Goal: Find specific page/section: Find specific page/section

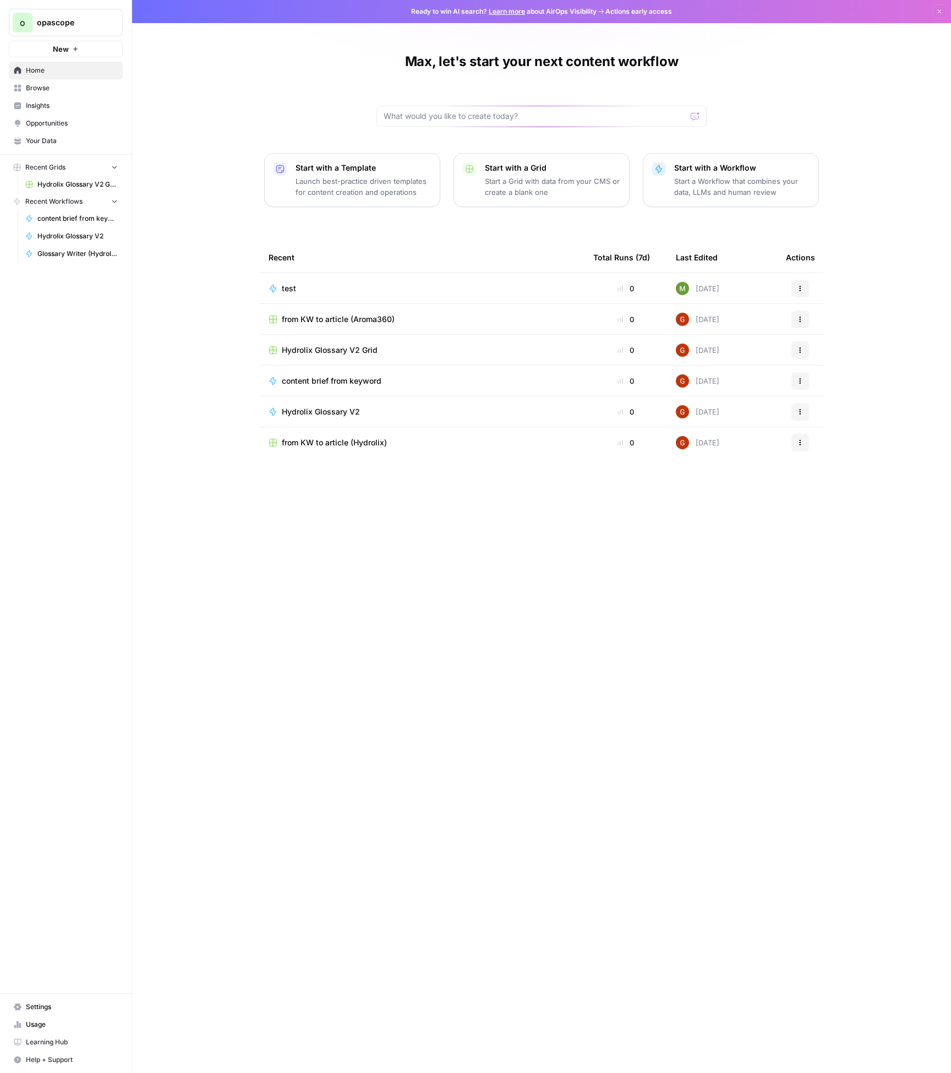
click at [95, 132] on link "Your Data" at bounding box center [66, 141] width 114 height 18
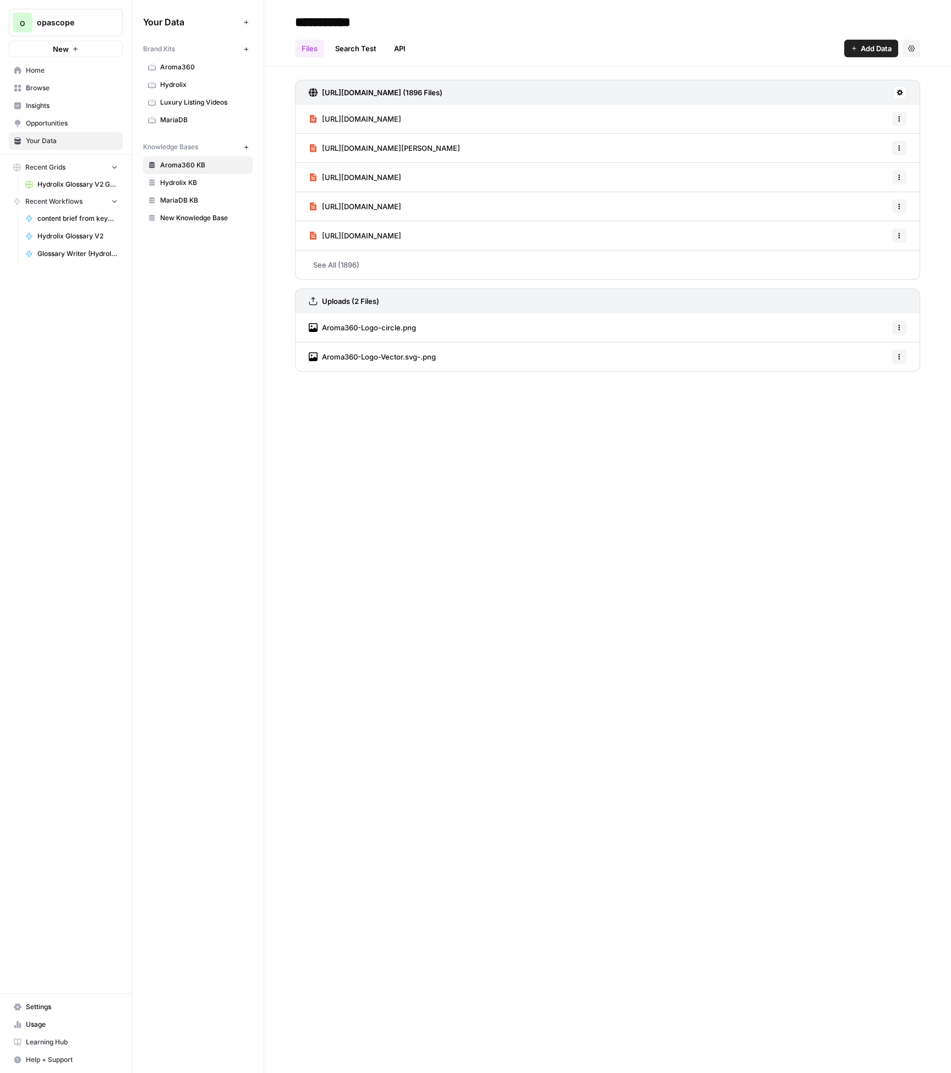
click at [194, 69] on span "Aroma360" at bounding box center [204, 67] width 88 height 10
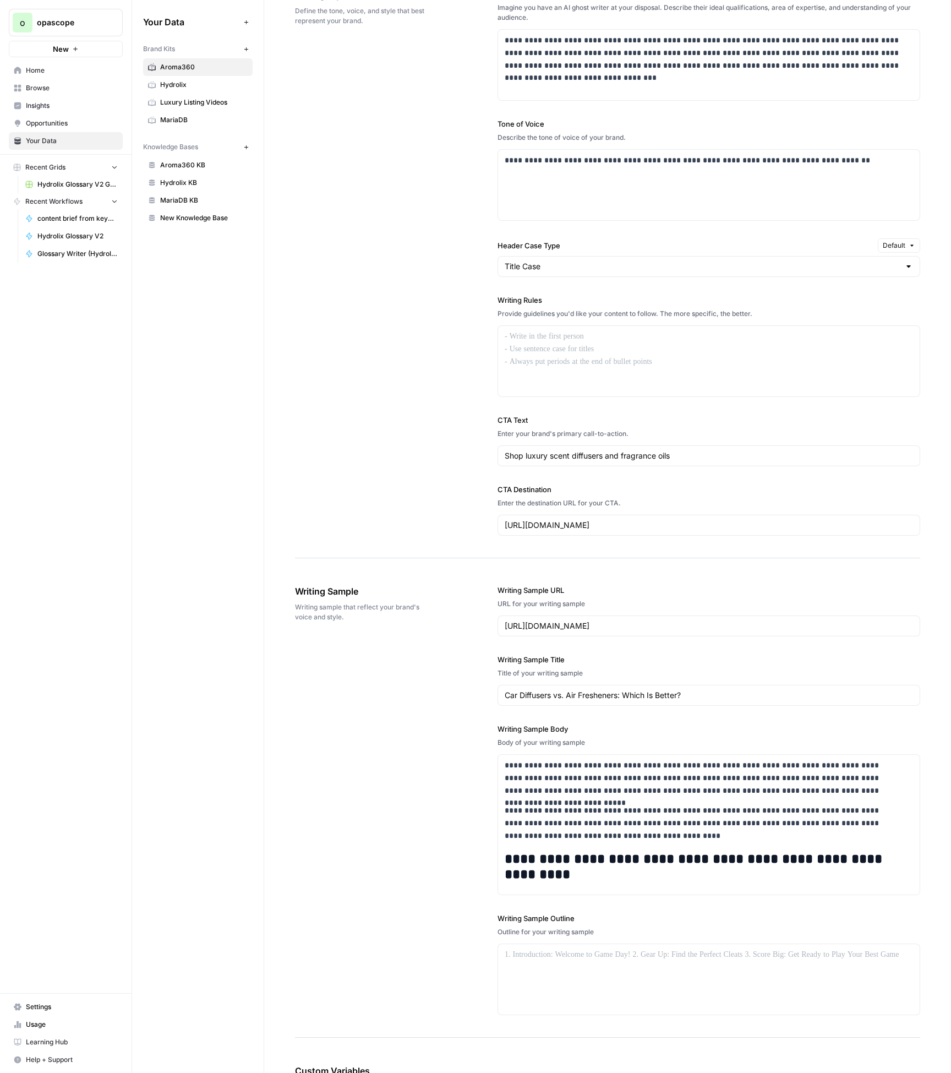
scroll to position [657, 0]
